Goal: Information Seeking & Learning: Find specific fact

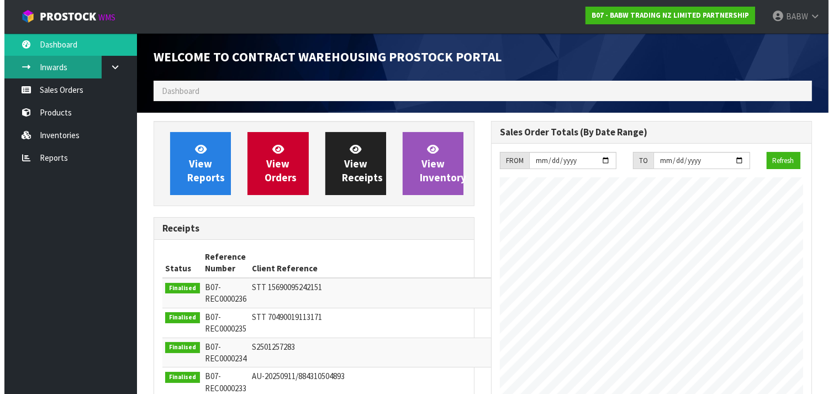
scroll to position [614, 337]
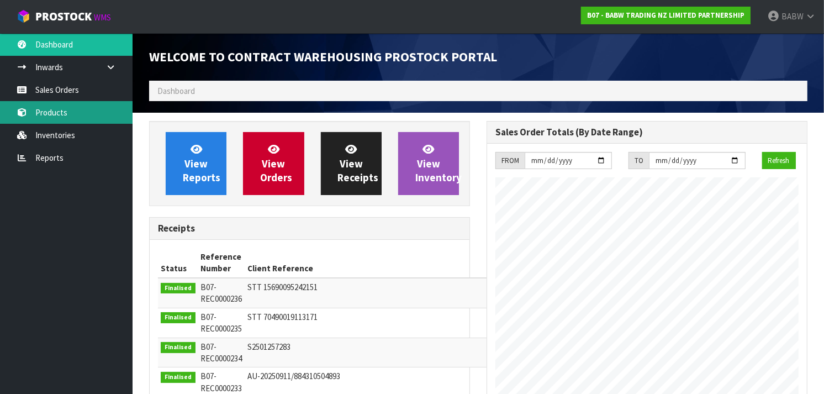
click at [55, 108] on link "Products" at bounding box center [66, 112] width 133 height 23
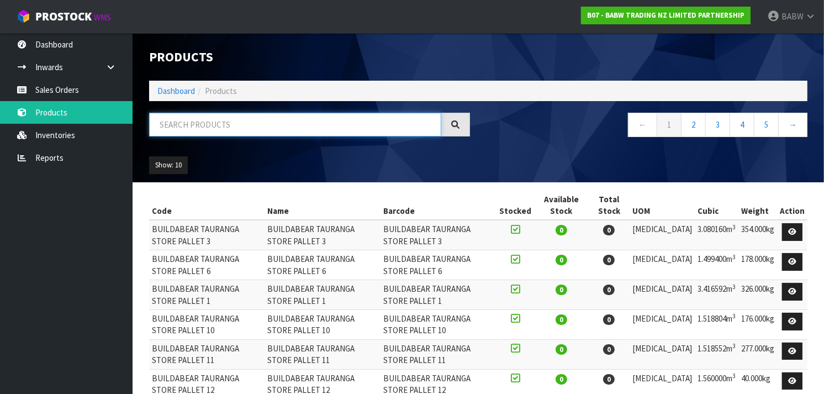
click at [229, 117] on input "text" at bounding box center [295, 125] width 292 height 24
type input "RED HEART"
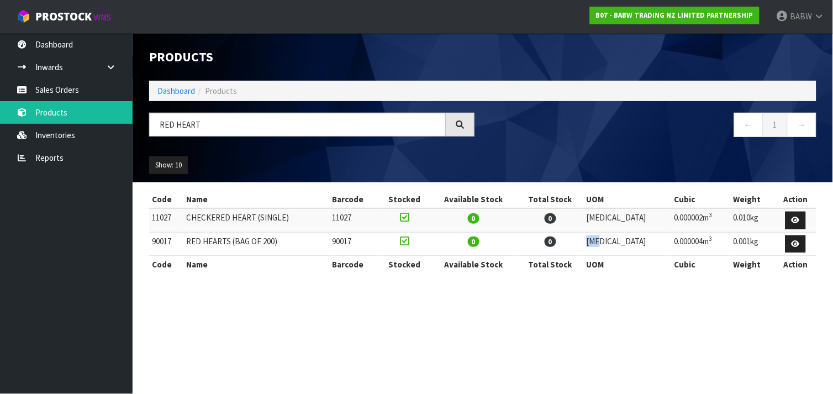
drag, startPoint x: 647, startPoint y: 235, endPoint x: 406, endPoint y: 241, distance: 241.5
click at [406, 241] on tr "90017 RED HEARTS (BAG OF 200) 90017 0 0 [MEDICAL_DATA] 0.000004m 3 0.001kg" at bounding box center [482, 244] width 667 height 24
click at [406, 241] on td at bounding box center [404, 244] width 51 height 24
drag, startPoint x: 177, startPoint y: 241, endPoint x: 149, endPoint y: 236, distance: 28.2
click at [149, 236] on td "90017" at bounding box center [166, 244] width 34 height 24
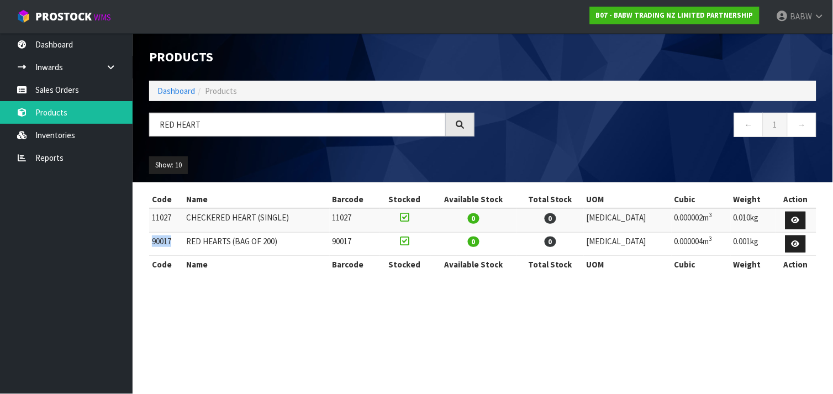
copy td "90017"
click at [70, 131] on link "Inventories" at bounding box center [66, 135] width 133 height 23
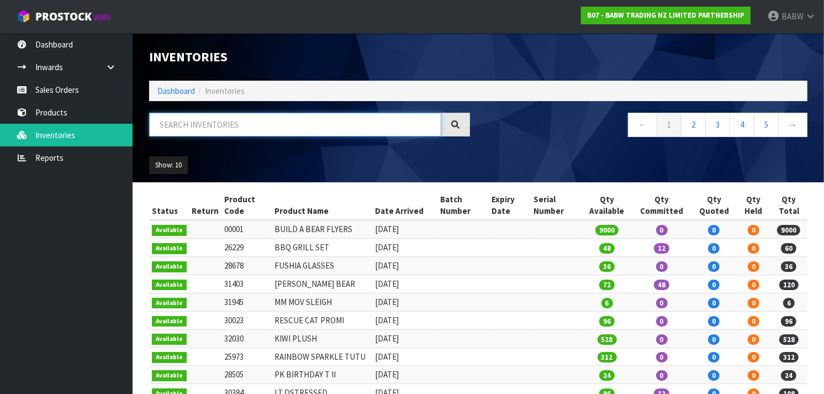
click at [272, 122] on input "text" at bounding box center [295, 125] width 292 height 24
paste input "90017"
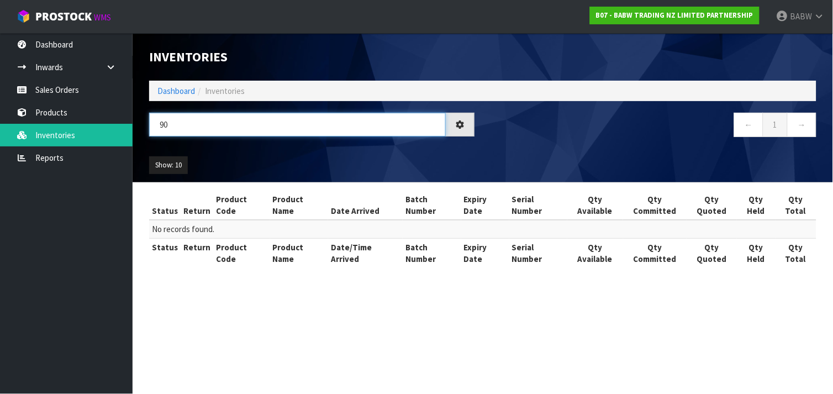
type input "9"
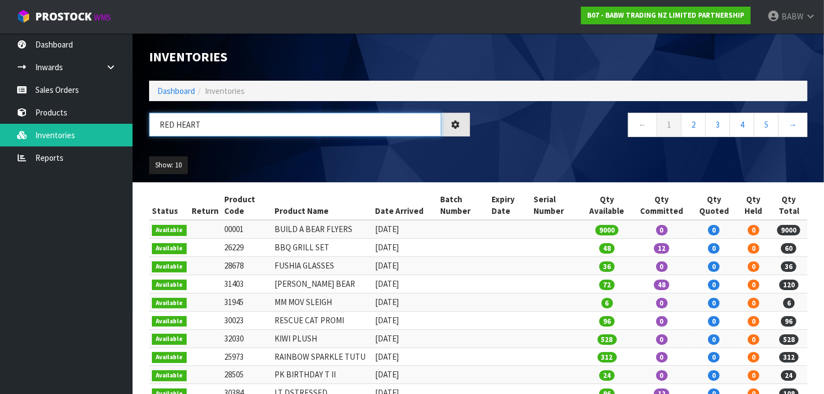
type input "RED HEART"
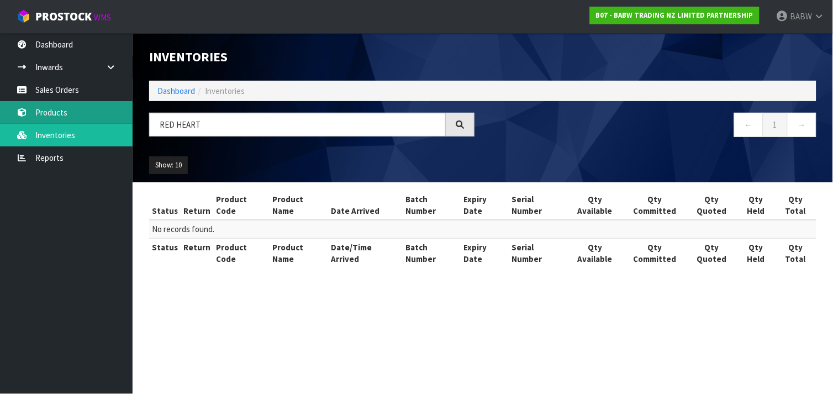
click at [67, 114] on link "Products" at bounding box center [66, 112] width 133 height 23
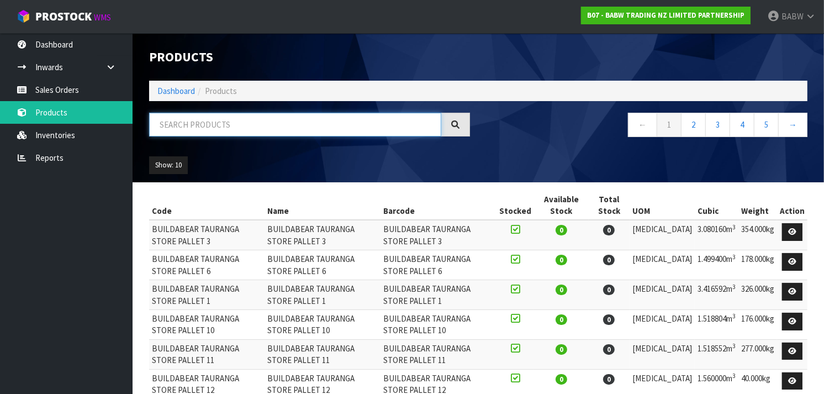
click at [234, 123] on input "text" at bounding box center [295, 125] width 292 height 24
type input "RED HEART"
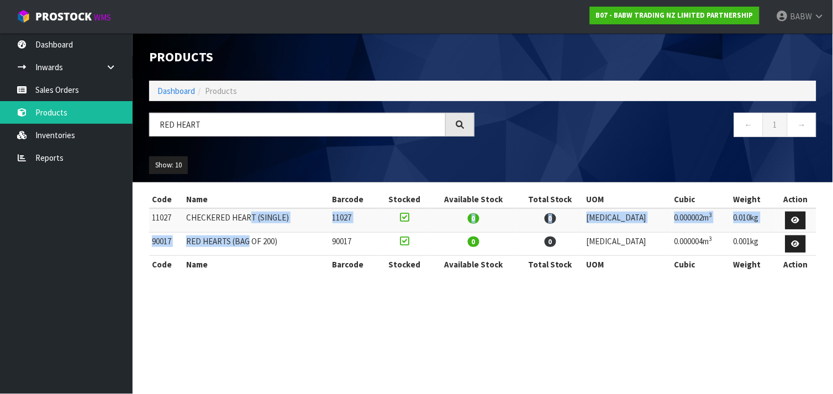
drag, startPoint x: 252, startPoint y: 213, endPoint x: 254, endPoint y: 239, distance: 26.0
click at [254, 239] on tbody "11027 CHECKERED HEART (SINGLE) 11027 0 0 [MEDICAL_DATA] 0.000002m 3 0.010kg 900…" at bounding box center [482, 232] width 667 height 48
click at [254, 239] on td "RED HEARTS (BAG OF 200)" at bounding box center [256, 244] width 146 height 24
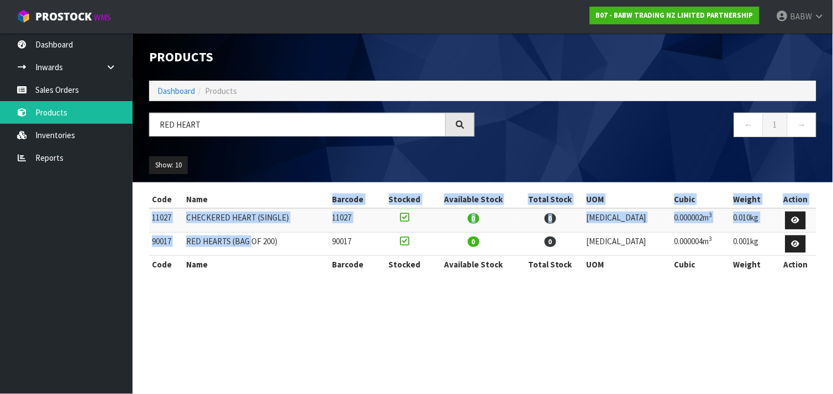
drag, startPoint x: 254, startPoint y: 238, endPoint x: 261, endPoint y: 196, distance: 43.1
click at [261, 196] on table "Code Name Barcode Stocked Available Stock Total Stock UOM Cubic Weight Action 1…" at bounding box center [482, 232] width 667 height 83
click at [261, 196] on th "Name" at bounding box center [256, 200] width 146 height 18
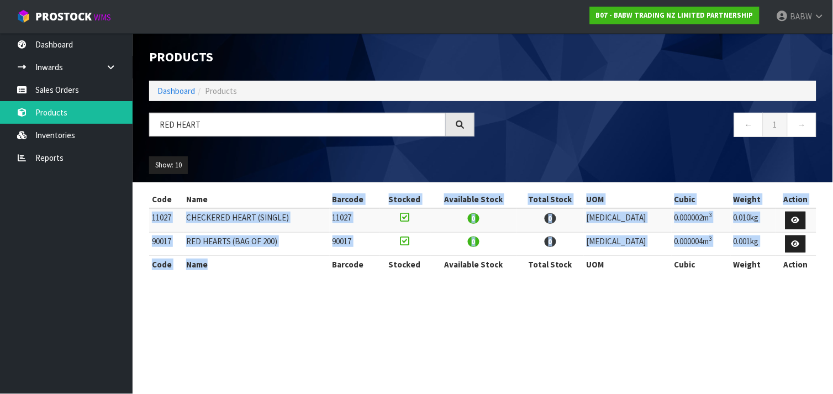
drag, startPoint x: 261, startPoint y: 211, endPoint x: 293, endPoint y: 260, distance: 58.7
click at [293, 260] on table "Code Name Barcode Stocked Available Stock Total Stock UOM Cubic Weight Action 1…" at bounding box center [482, 232] width 667 height 83
click at [293, 260] on th "Name" at bounding box center [256, 265] width 146 height 18
drag, startPoint x: 293, startPoint y: 260, endPoint x: 315, endPoint y: 191, distance: 72.9
click at [315, 191] on table "Code Name Barcode Stocked Available Stock Total Stock UOM Cubic Weight Action 1…" at bounding box center [482, 232] width 667 height 83
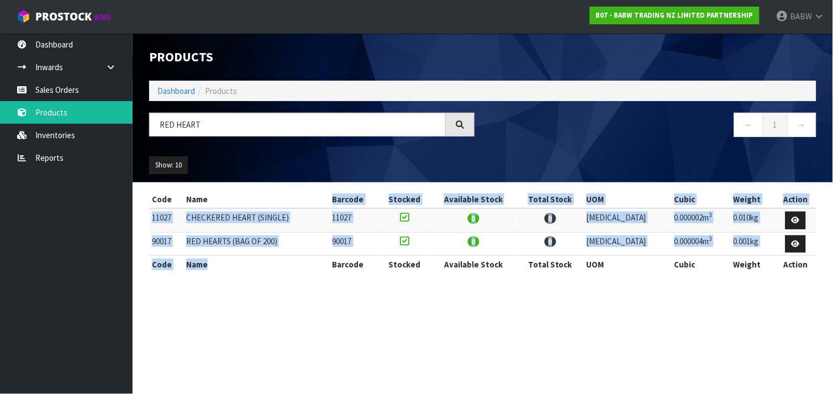
click at [315, 191] on th "Name" at bounding box center [256, 200] width 146 height 18
drag, startPoint x: 315, startPoint y: 191, endPoint x: 302, endPoint y: 263, distance: 74.0
click at [302, 263] on table "Code Name Barcode Stocked Available Stock Total Stock UOM Cubic Weight Action 1…" at bounding box center [482, 232] width 667 height 83
click at [302, 263] on th "Name" at bounding box center [256, 265] width 146 height 18
drag, startPoint x: 303, startPoint y: 257, endPoint x: 314, endPoint y: 195, distance: 62.8
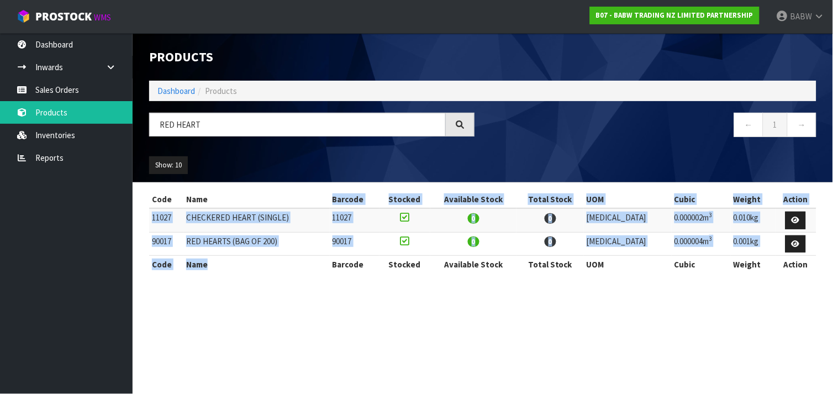
click at [314, 195] on table "Code Name Barcode Stocked Available Stock Total Stock UOM Cubic Weight Action 1…" at bounding box center [482, 232] width 667 height 83
click at [314, 195] on th "Name" at bounding box center [256, 200] width 146 height 18
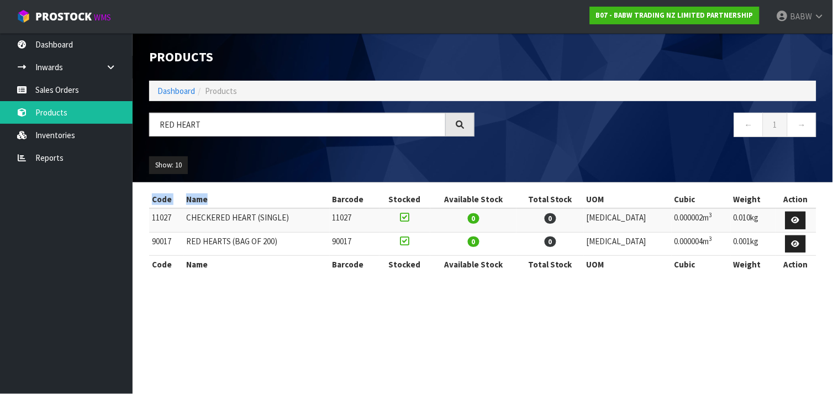
drag, startPoint x: 305, startPoint y: 241, endPoint x: 299, endPoint y: 274, distance: 33.2
click at [299, 274] on div "Code Name Barcode Stocked Available Stock Total Stock UOM Cubic Weight Action 1…" at bounding box center [482, 238] width 667 height 94
click at [308, 275] on div "Code Name Barcode Stocked Available Stock Total Stock UOM Cubic Weight Action 1…" at bounding box center [482, 238] width 667 height 94
drag, startPoint x: 308, startPoint y: 275, endPoint x: 334, endPoint y: 201, distance: 78.4
click at [334, 201] on div "Code Name Barcode Stocked Available Stock Total Stock UOM Cubic Weight Action 1…" at bounding box center [482, 238] width 667 height 94
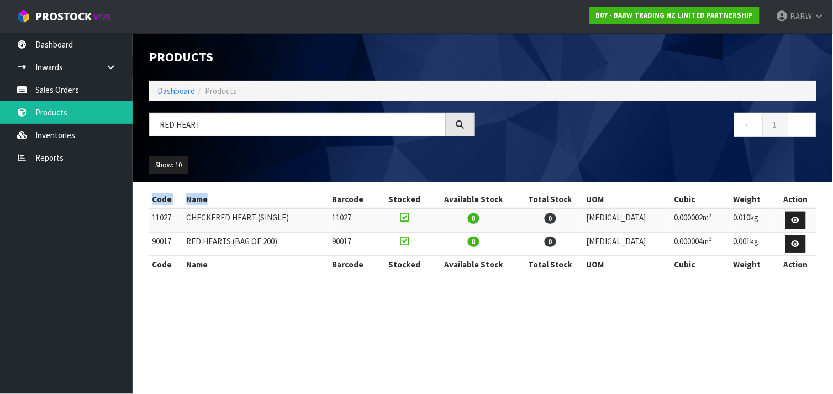
click at [330, 201] on th "Name" at bounding box center [256, 200] width 146 height 18
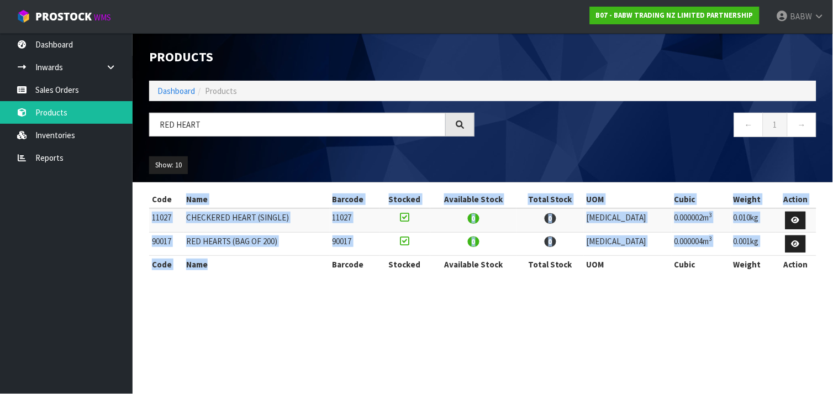
drag, startPoint x: 333, startPoint y: 220, endPoint x: 334, endPoint y: 259, distance: 38.7
click at [334, 259] on table "Code Name Barcode Stocked Available Stock Total Stock UOM Cubic Weight Action 1…" at bounding box center [482, 232] width 667 height 83
click at [330, 259] on th "Name" at bounding box center [256, 265] width 146 height 18
drag, startPoint x: 334, startPoint y: 259, endPoint x: 343, endPoint y: 201, distance: 58.8
click at [343, 201] on table "Code Name Barcode Stocked Available Stock Total Stock UOM Cubic Weight Action 1…" at bounding box center [482, 232] width 667 height 83
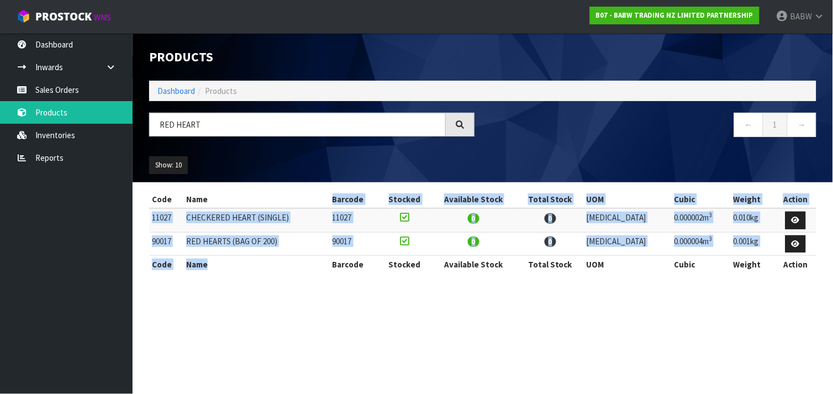
click at [330, 268] on th "Name" at bounding box center [256, 265] width 146 height 18
drag, startPoint x: 339, startPoint y: 268, endPoint x: 347, endPoint y: 202, distance: 66.8
click at [347, 202] on table "Code Name Barcode Stocked Available Stock Total Stock UOM Cubic Weight Action 1…" at bounding box center [482, 232] width 667 height 83
click at [330, 202] on th "Name" at bounding box center [256, 200] width 146 height 18
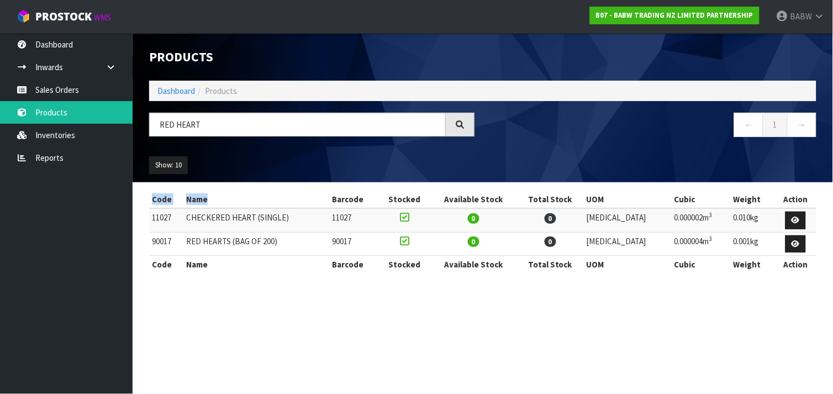
drag, startPoint x: 345, startPoint y: 229, endPoint x: 339, endPoint y: 277, distance: 47.8
click at [339, 277] on div "Code Name Barcode Stocked Available Stock Total Stock UOM Cubic Weight Action 1…" at bounding box center [482, 238] width 667 height 94
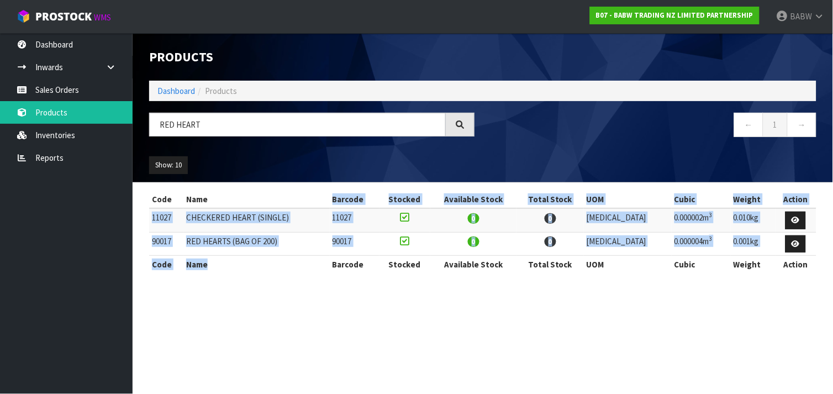
drag, startPoint x: 321, startPoint y: 269, endPoint x: 326, endPoint y: 202, distance: 67.5
click at [326, 202] on table "Code Name Barcode Stocked Available Stock Total Stock UOM Cubic Weight Action 1…" at bounding box center [482, 232] width 667 height 83
click at [326, 202] on th "Name" at bounding box center [256, 200] width 146 height 18
drag, startPoint x: 326, startPoint y: 202, endPoint x: 324, endPoint y: 268, distance: 66.9
click at [324, 268] on table "Code Name Barcode Stocked Available Stock Total Stock UOM Cubic Weight Action 1…" at bounding box center [482, 232] width 667 height 83
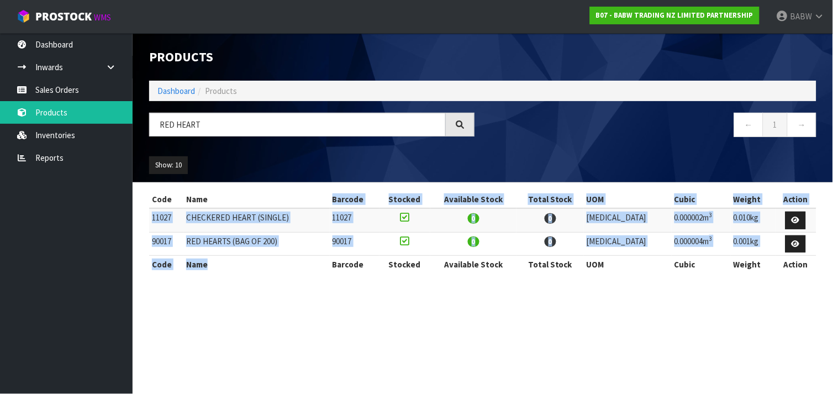
click at [324, 268] on th "Name" at bounding box center [256, 265] width 146 height 18
